Goal: Find contact information: Obtain details needed to contact an individual or organization

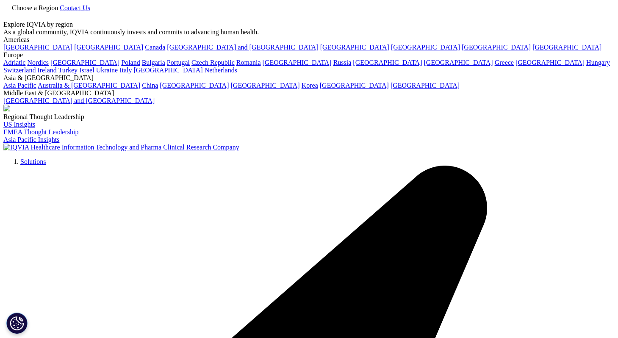
click at [90, 11] on link "Contact Us" at bounding box center [75, 7] width 31 height 7
select select "Other"
select select "Commercialization"
